Goal: Use online tool/utility: Utilize a website feature to perform a specific function

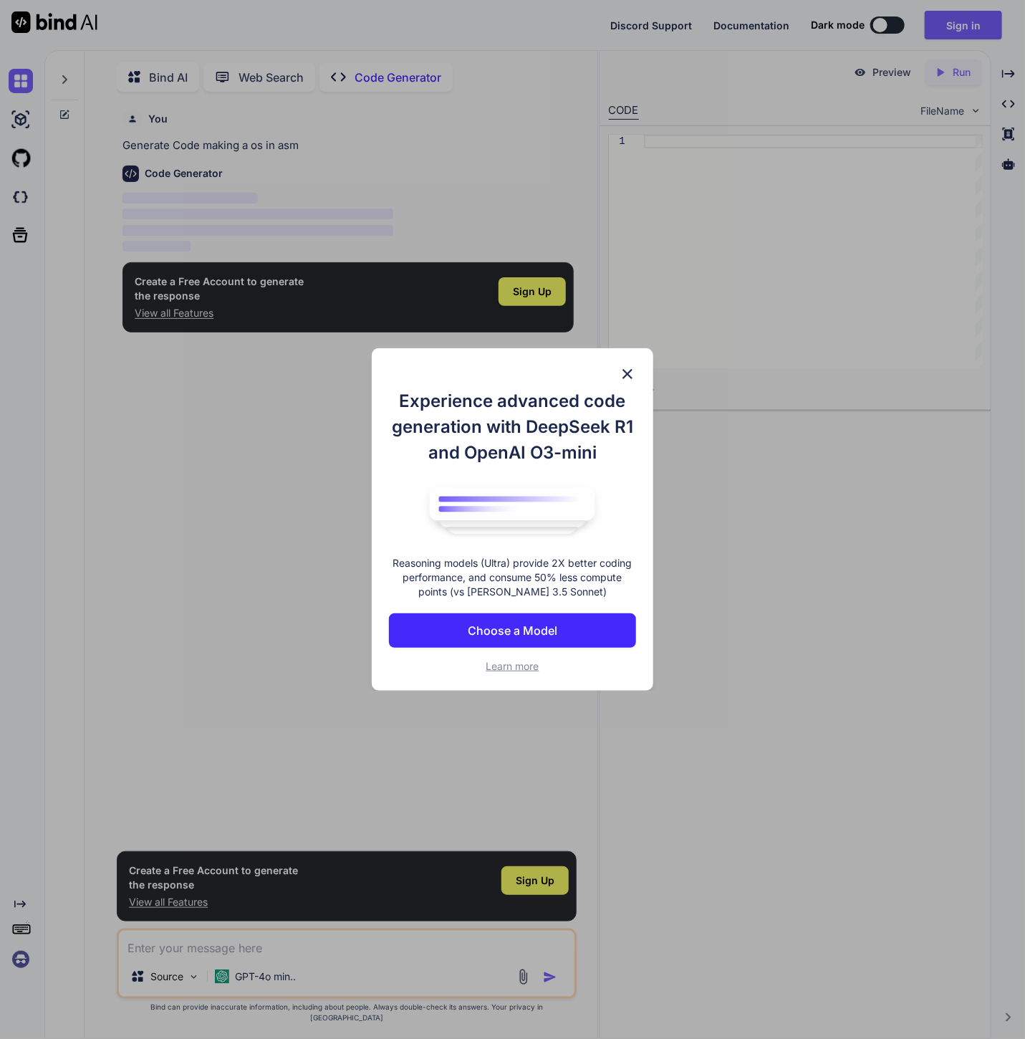
scroll to position [4, 0]
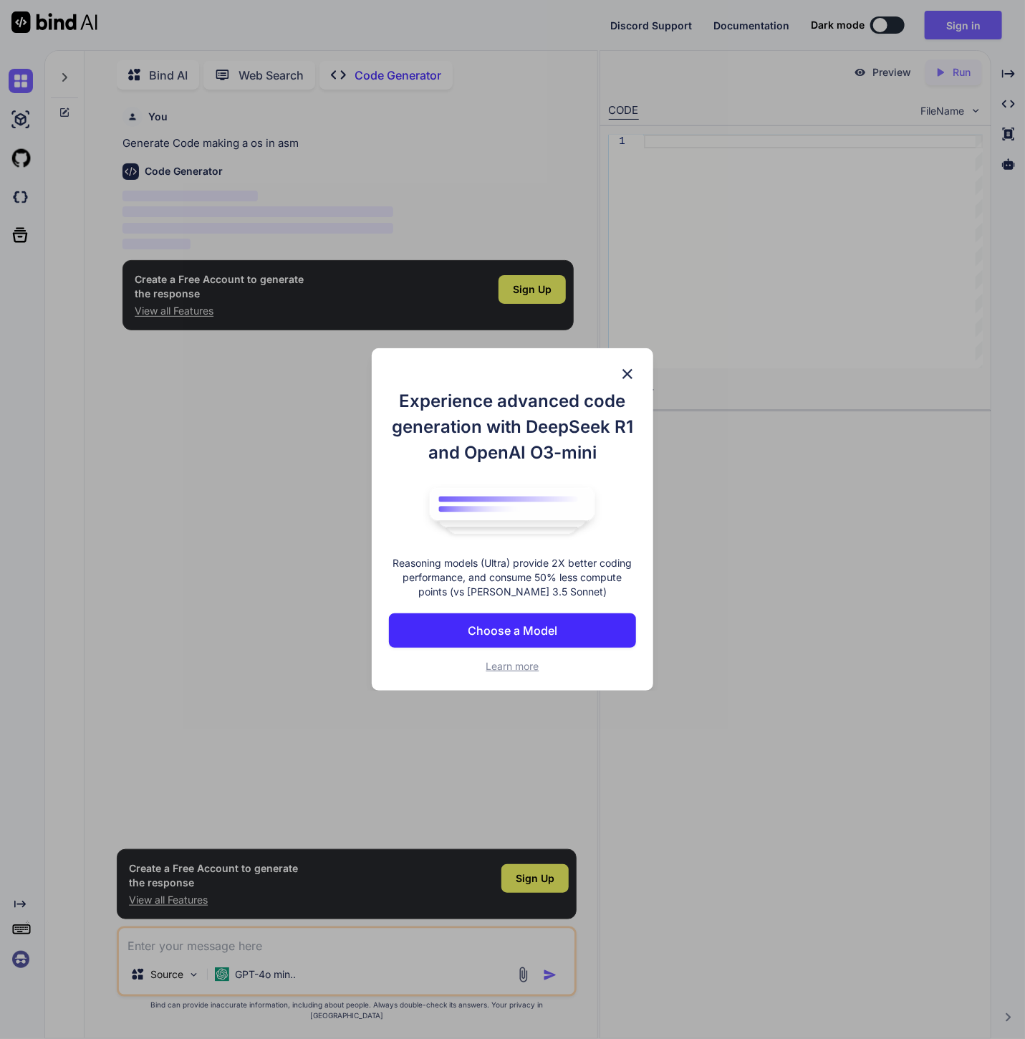
type textarea "x"
click at [630, 373] on img at bounding box center [627, 373] width 17 height 17
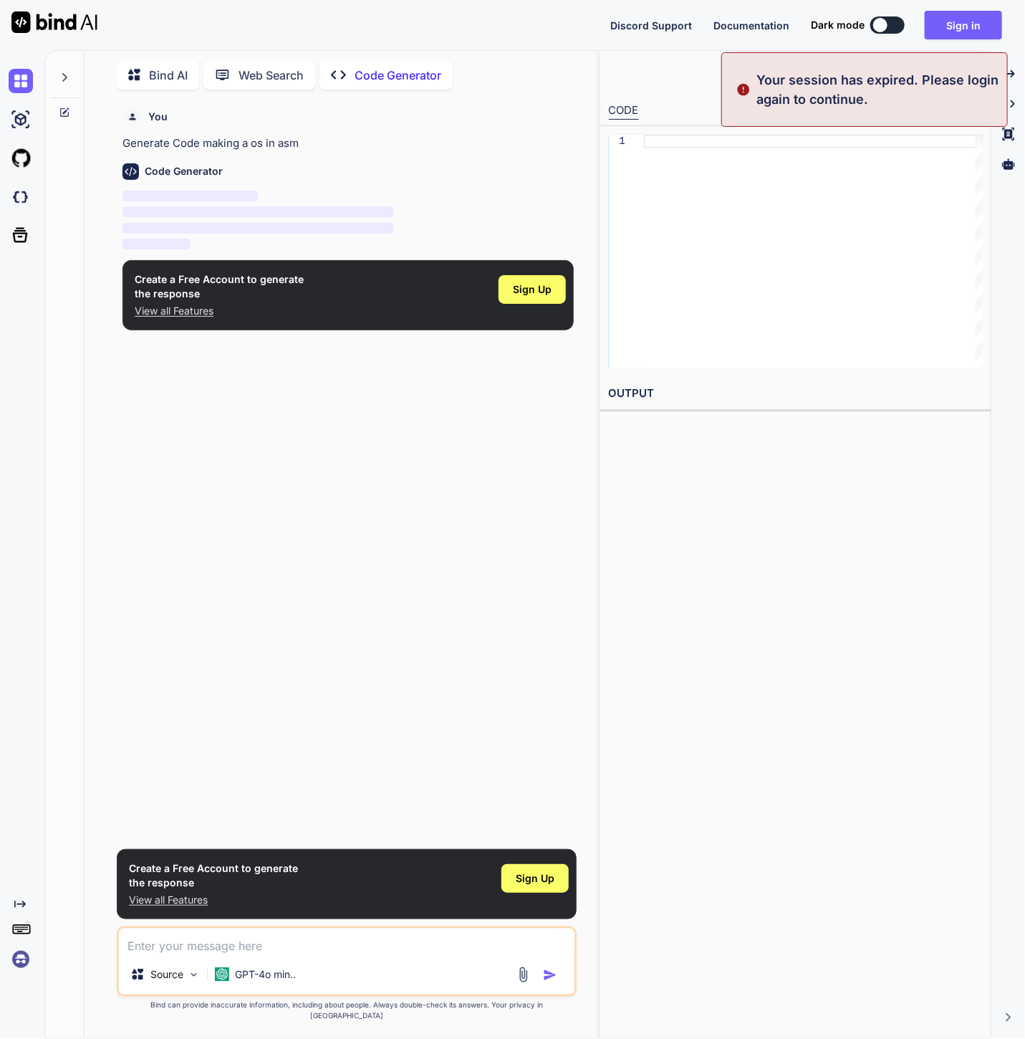
click at [243, 143] on p "Generate Code making a os in asm" at bounding box center [347, 143] width 451 height 16
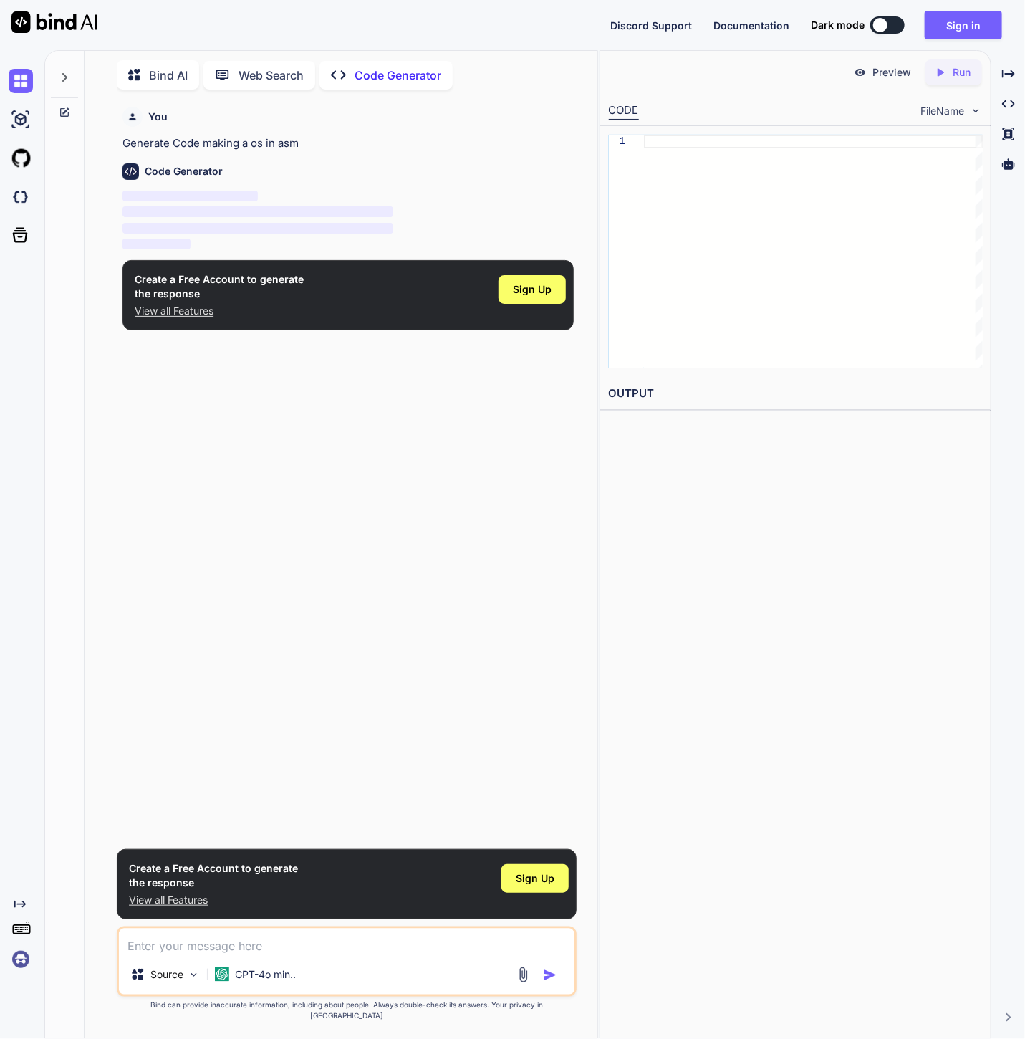
click at [287, 143] on p "Generate Code making a os in asm" at bounding box center [347, 143] width 451 height 16
click at [725, 171] on div at bounding box center [813, 252] width 339 height 234
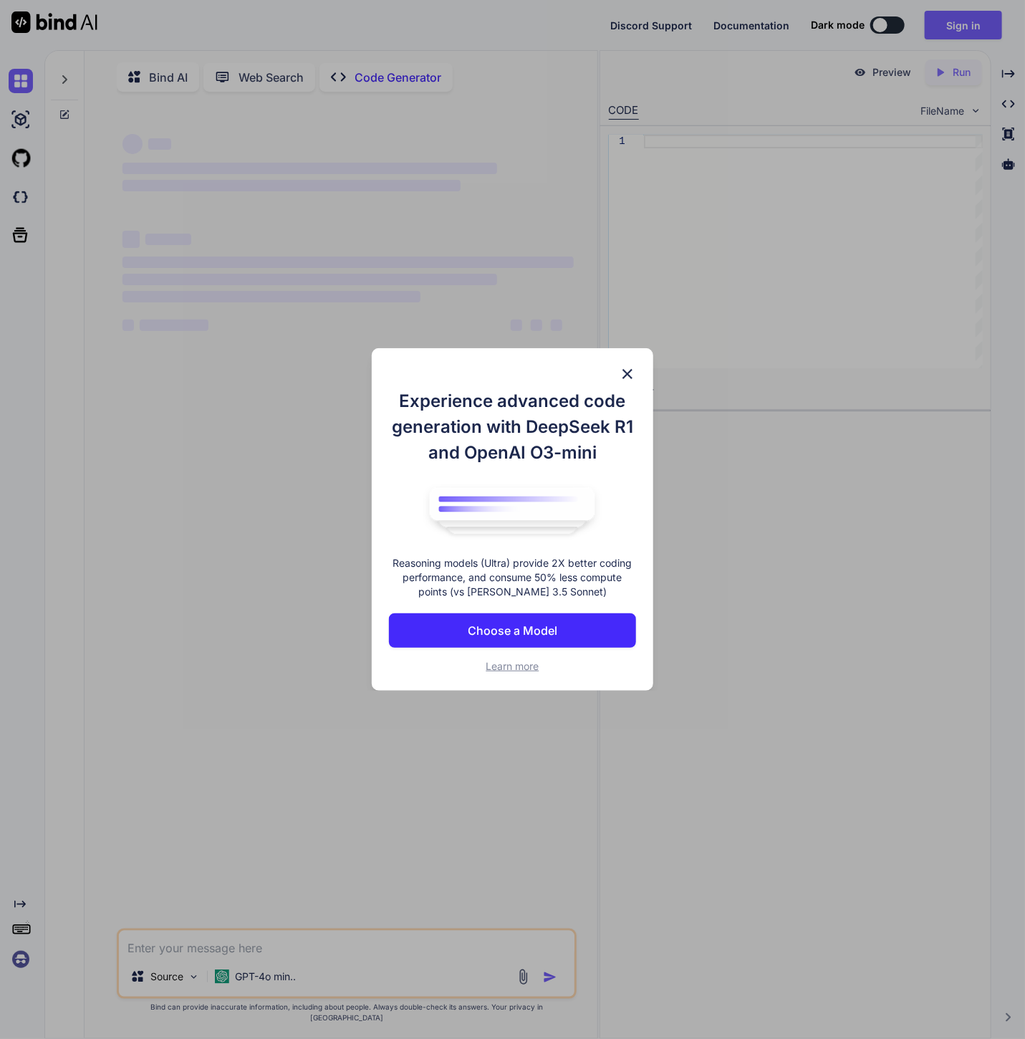
click at [626, 373] on img at bounding box center [627, 373] width 17 height 17
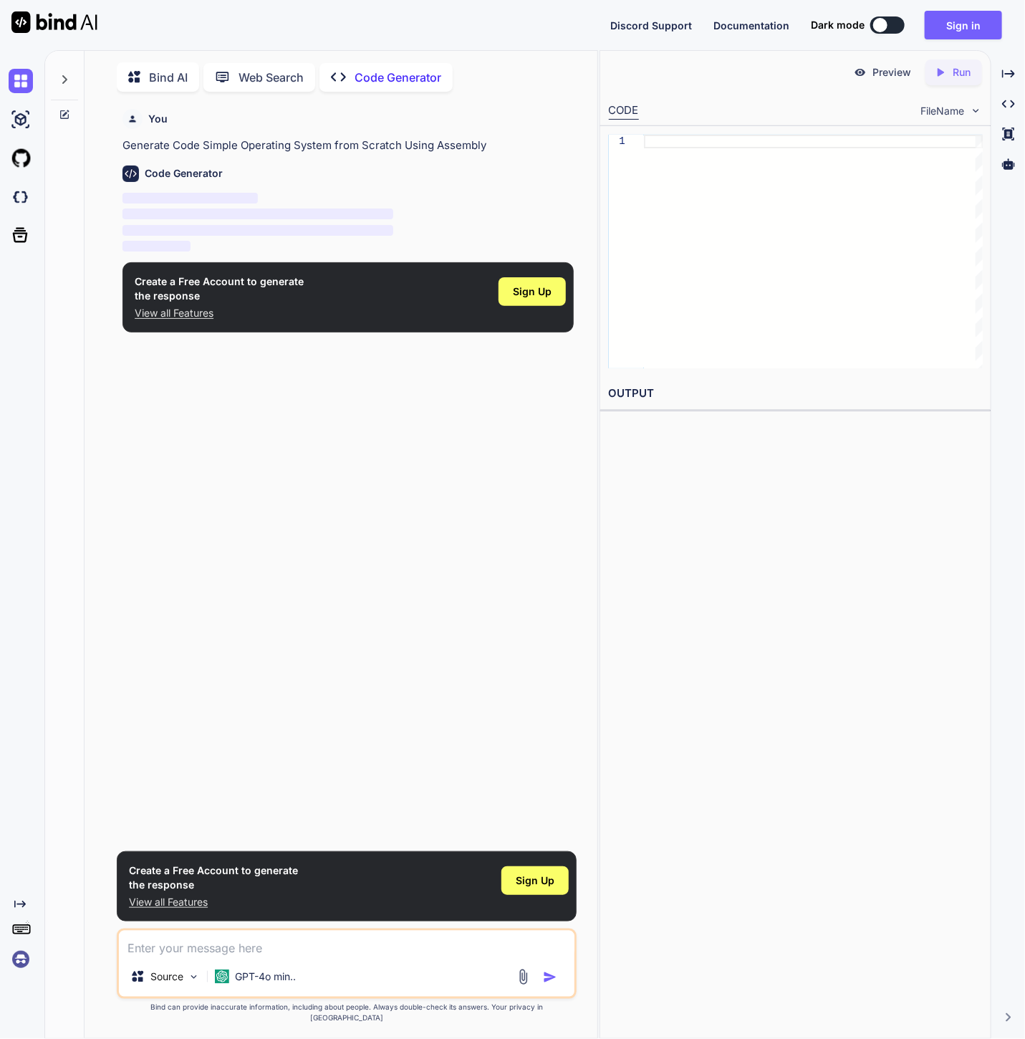
scroll to position [4, 0]
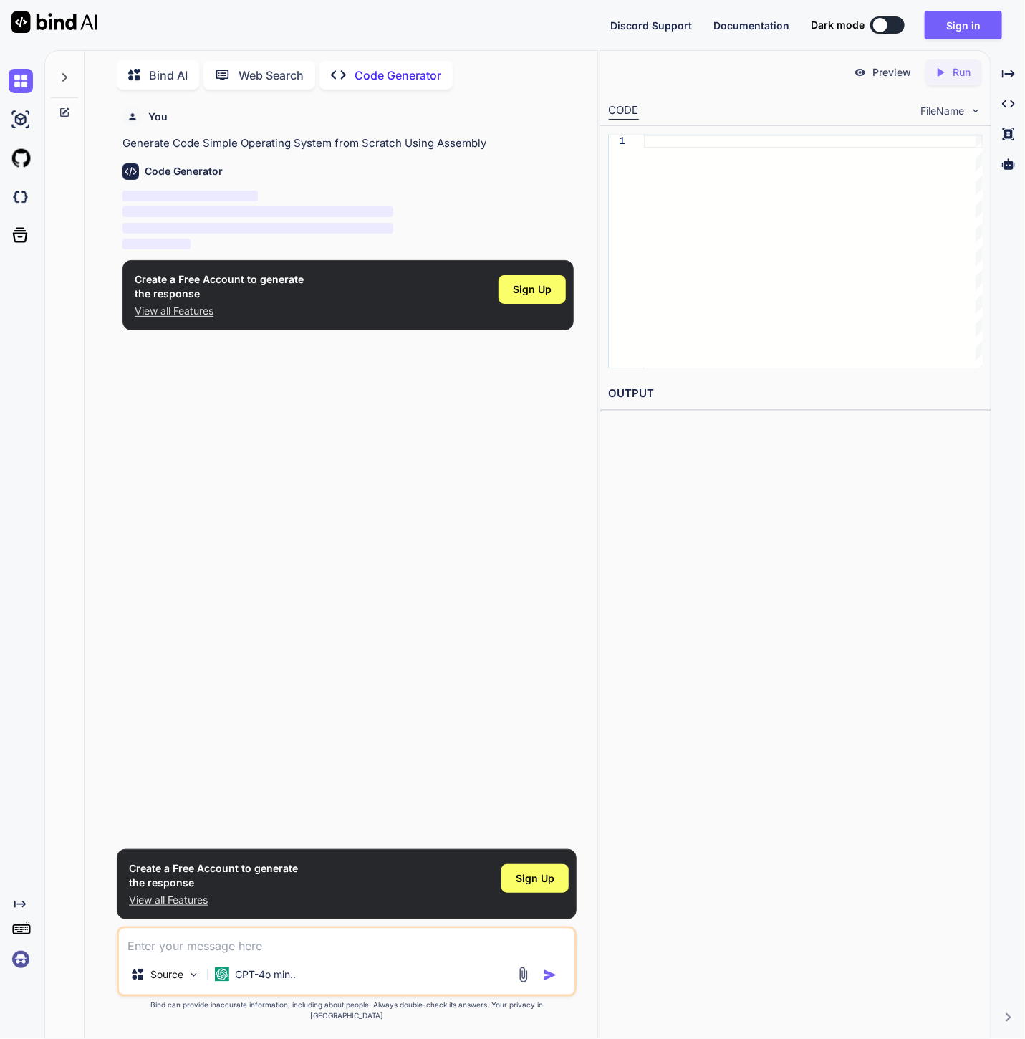
type textarea "x"
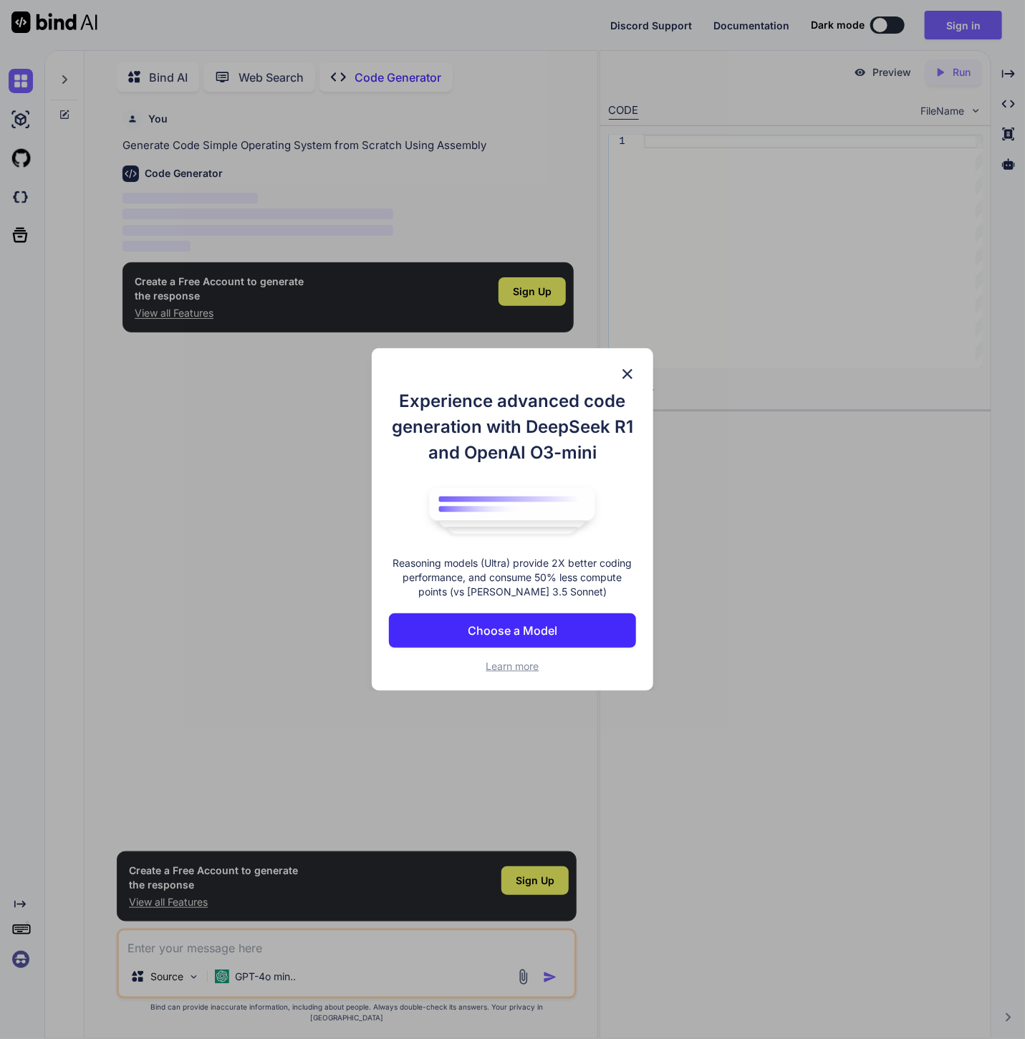
scroll to position [4, 0]
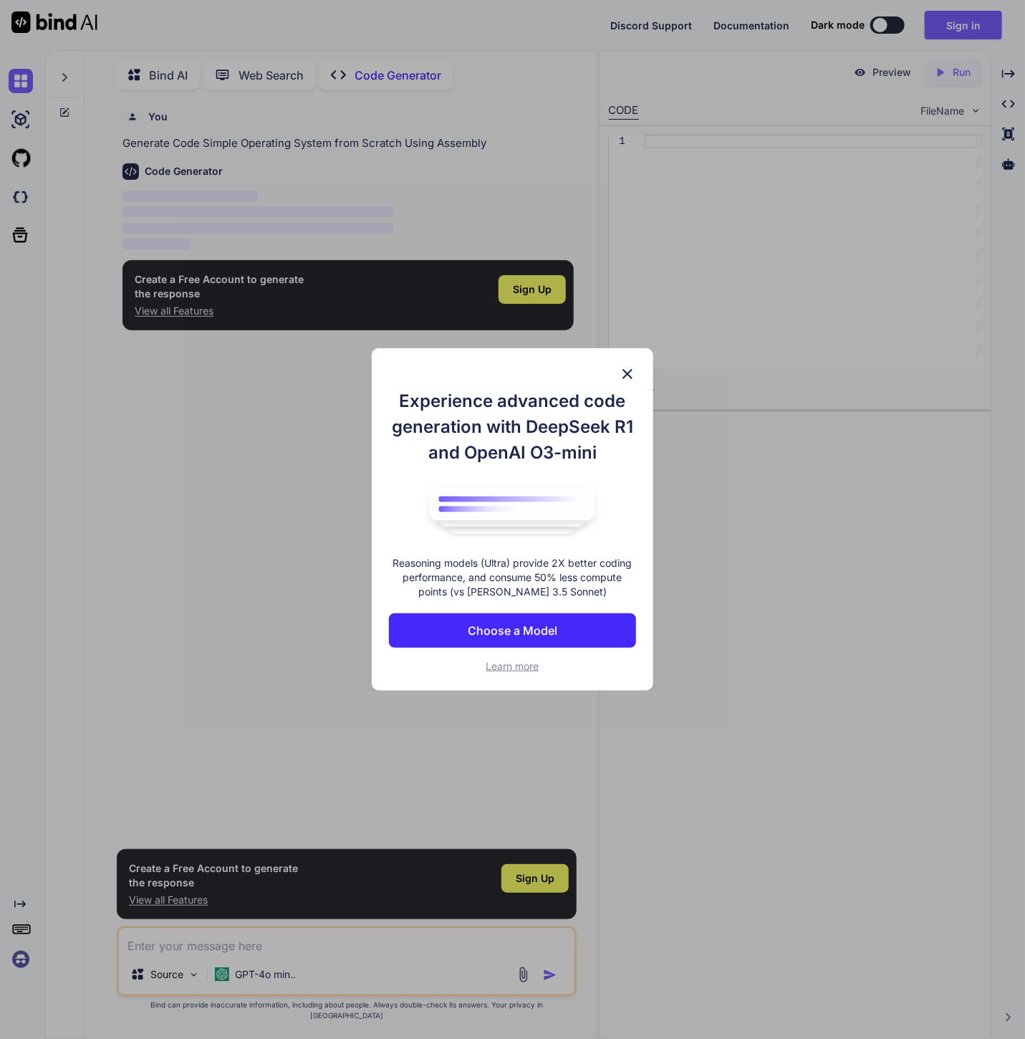
click at [534, 633] on p "Choose a Model" at bounding box center [513, 630] width 90 height 17
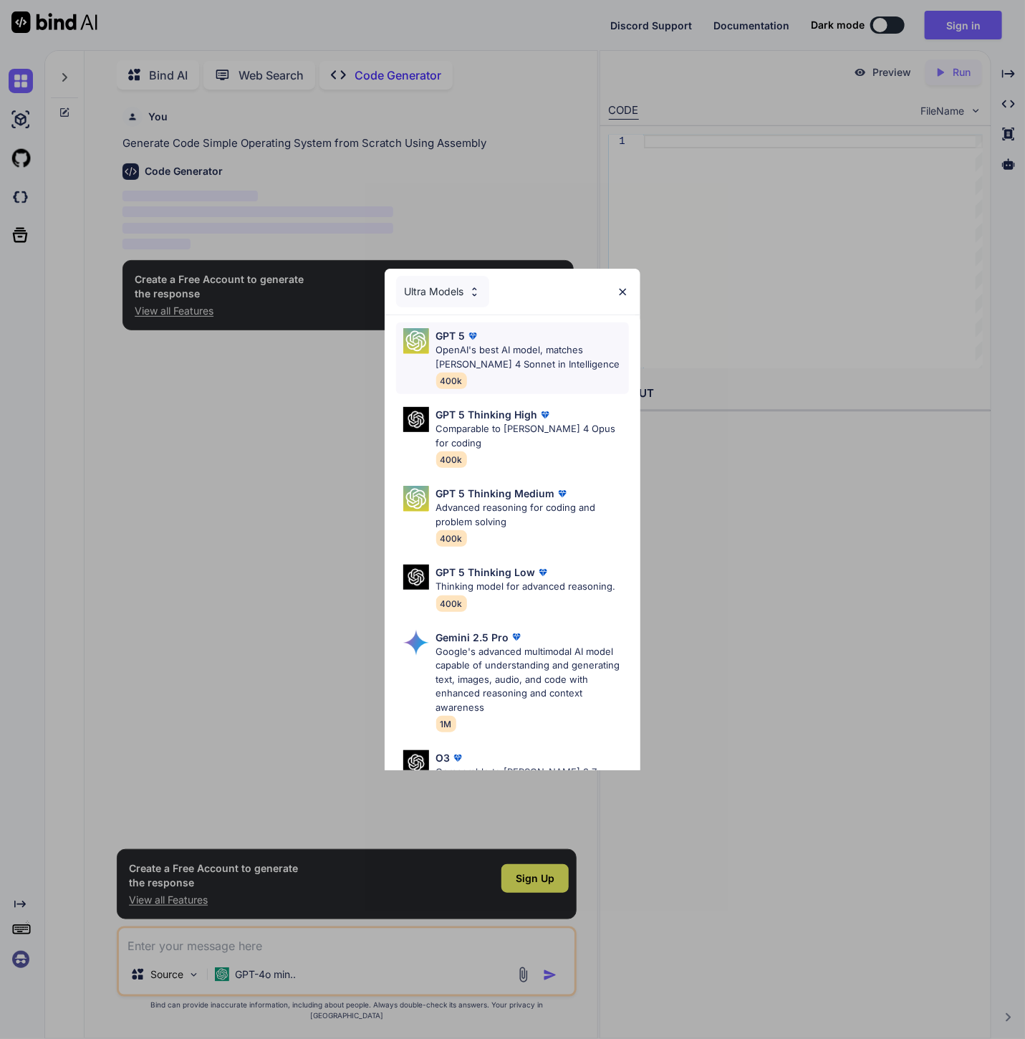
click at [489, 350] on p "OpenAI's best AI model, matches [PERSON_NAME] 4 Sonnet in Intelligence" at bounding box center [532, 357] width 193 height 28
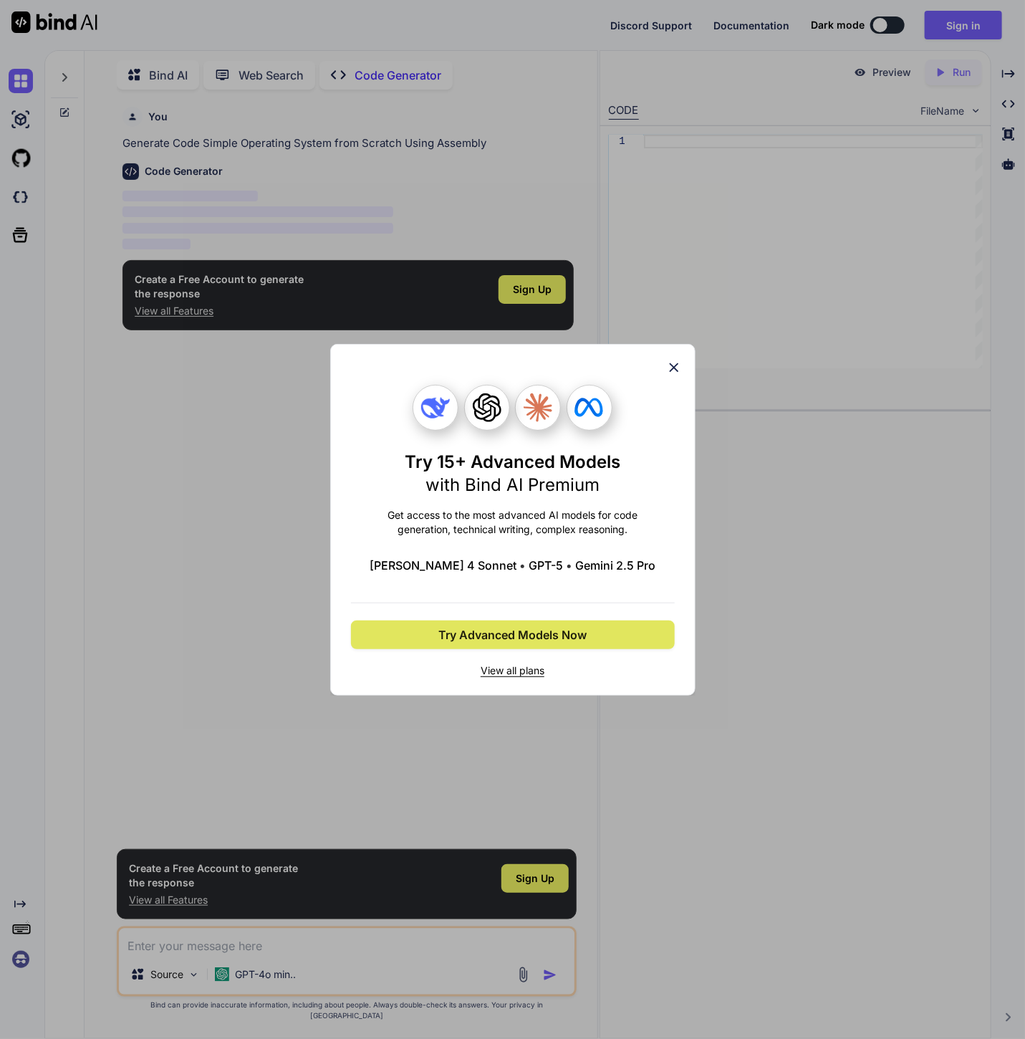
click at [557, 630] on span "Try Advanced Models Now" at bounding box center [512, 634] width 148 height 17
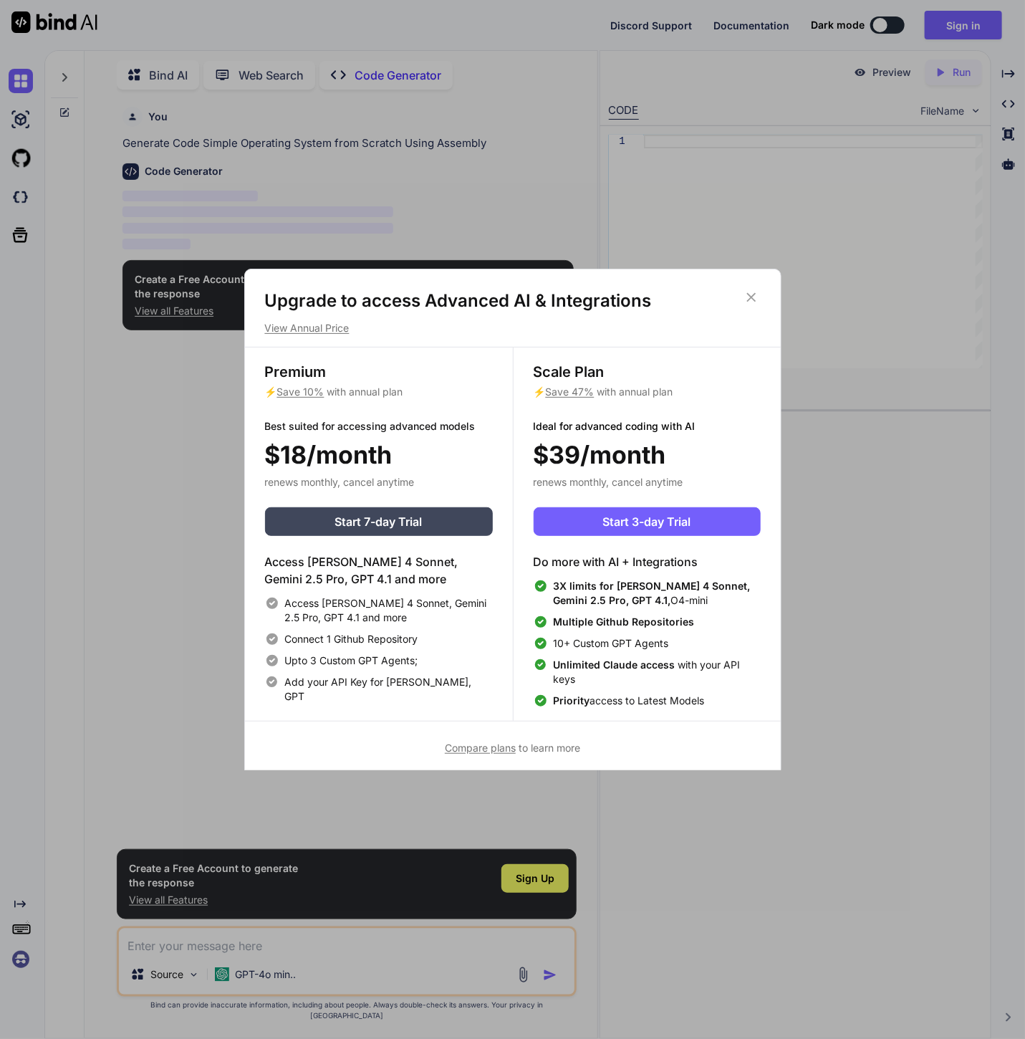
click at [747, 302] on icon at bounding box center [752, 297] width 16 height 16
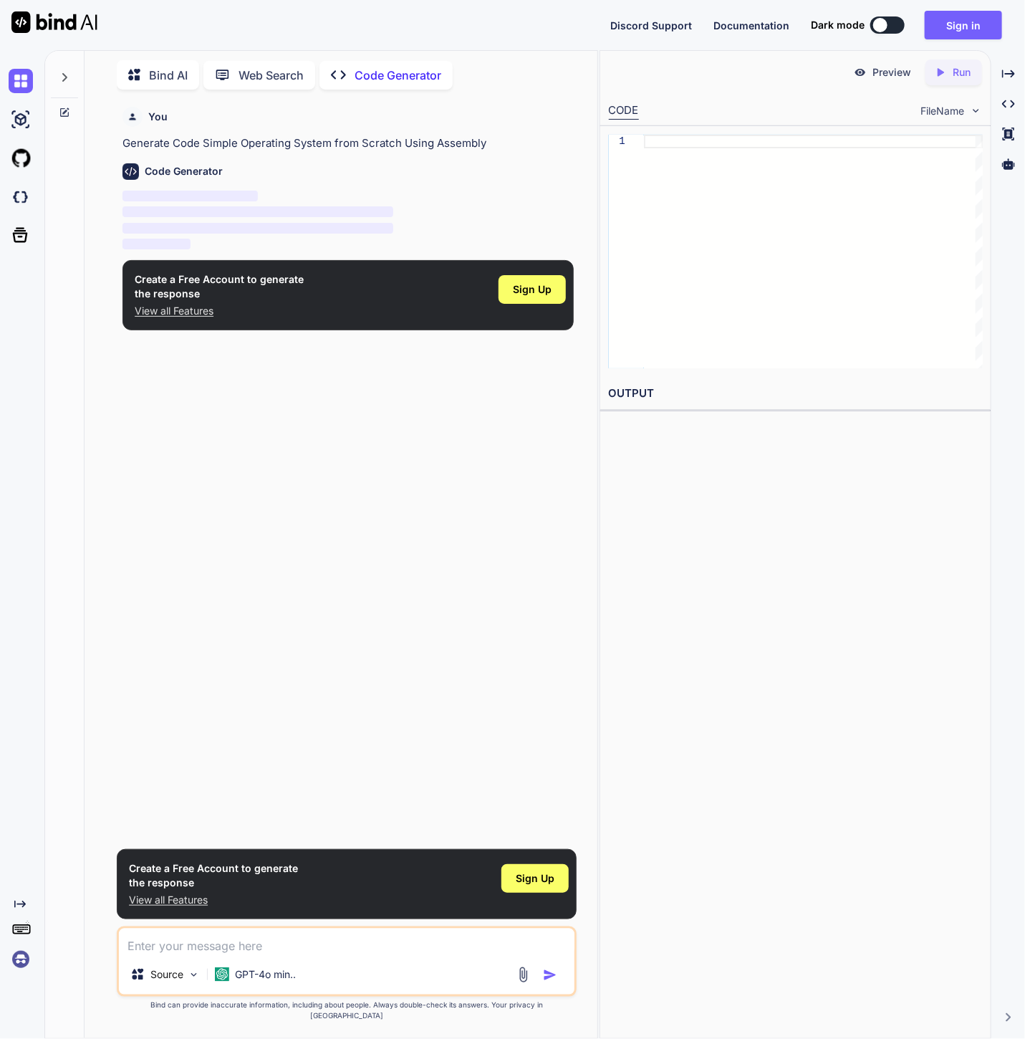
click at [180, 172] on h6 "Code Generator" at bounding box center [184, 171] width 78 height 14
click at [157, 115] on h6 "You" at bounding box center [157, 117] width 19 height 14
click at [257, 155] on div "Code Generator ‌ ‌ ‌ ‌" at bounding box center [347, 202] width 451 height 101
click at [635, 155] on div "1" at bounding box center [626, 252] width 35 height 234
click at [183, 974] on div "Source" at bounding box center [165, 974] width 81 height 29
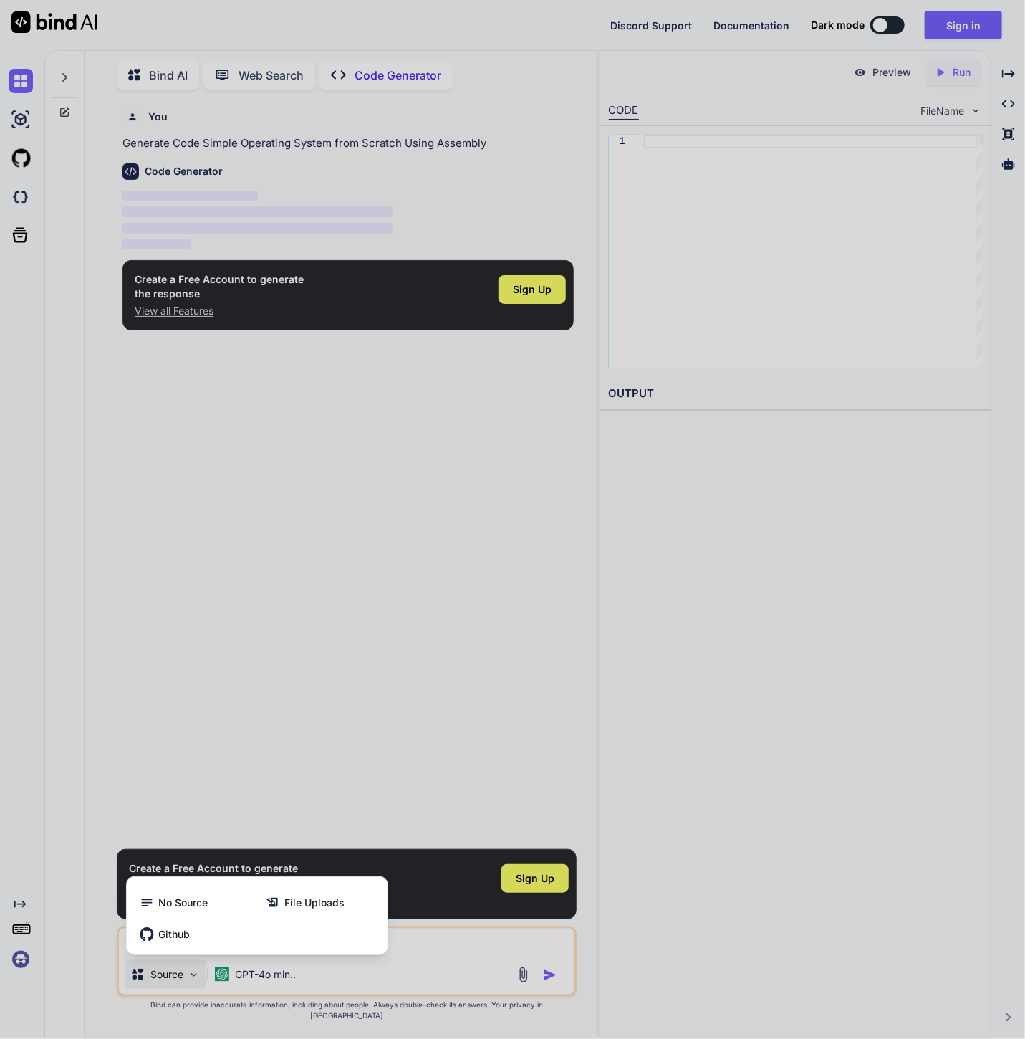
click at [395, 991] on div at bounding box center [512, 519] width 1025 height 1039
type textarea "x"
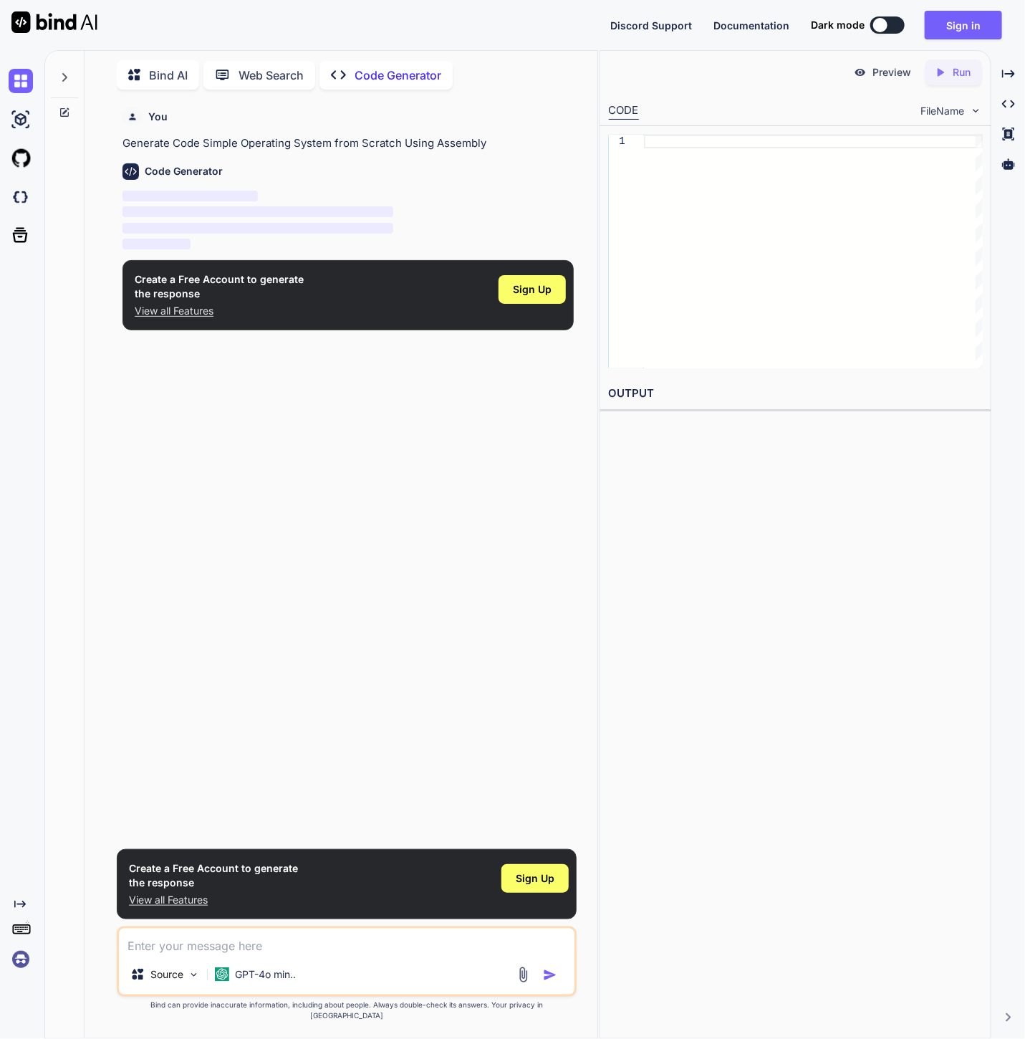
click at [363, 954] on textarea at bounding box center [347, 941] width 456 height 26
paste textarea "Simple Operating System from Scratch Using Assembly"
type textarea "Simple Operating System from Scratch Using Assembly"
type textarea "x"
type textarea "Simple Operating System from Scratch Using Assembly"
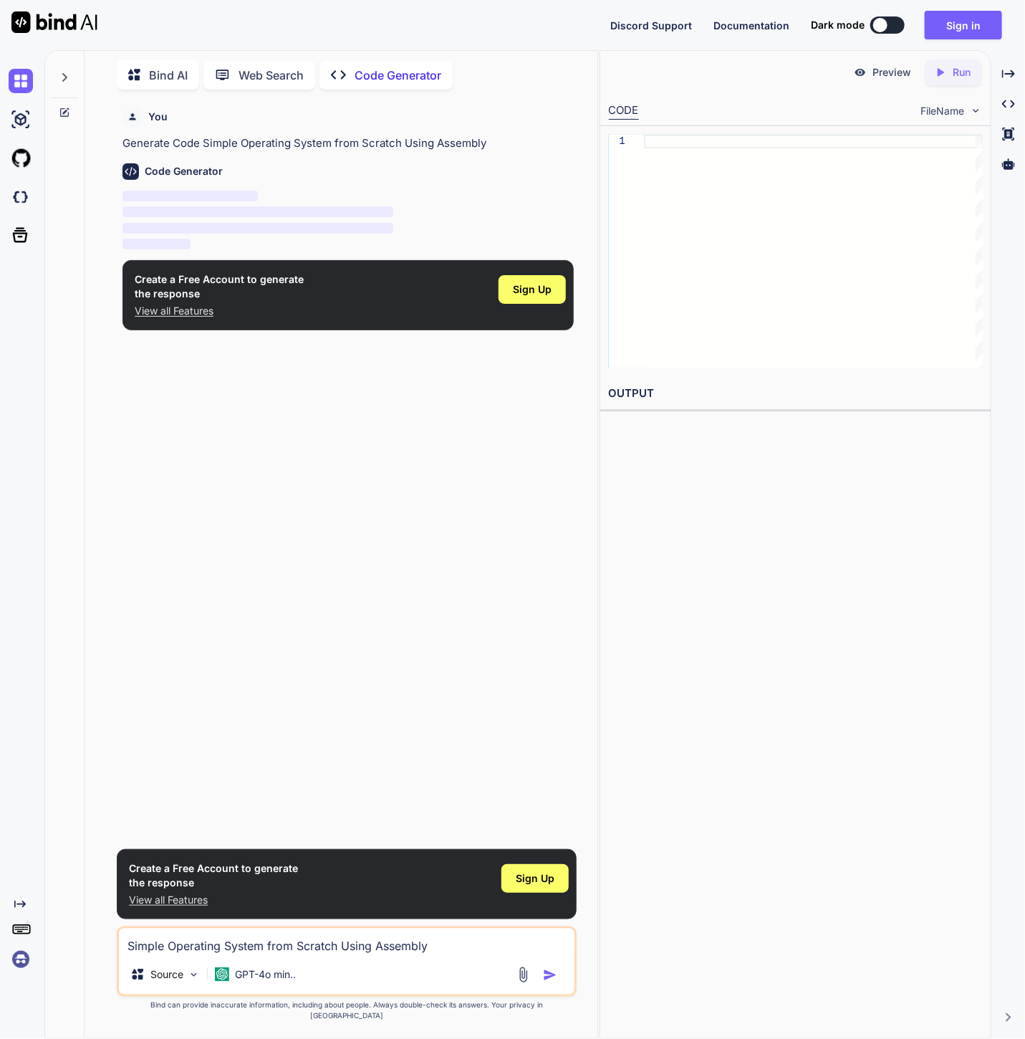
click at [549, 981] on img "button" at bounding box center [550, 975] width 14 height 14
click at [554, 982] on img "button" at bounding box center [550, 975] width 14 height 14
click at [586, 706] on div "You Generate Code Simple Operating System from Scratch Using Assembly Code Gene…" at bounding box center [346, 569] width 501 height 937
